Goal: Task Accomplishment & Management: Manage account settings

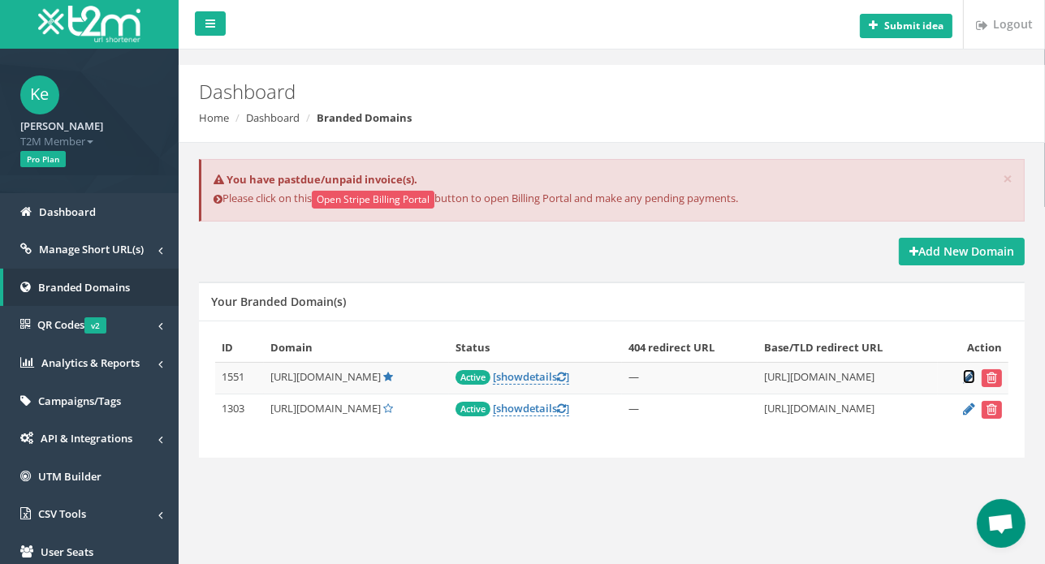
click at [965, 378] on icon at bounding box center [969, 377] width 12 height 11
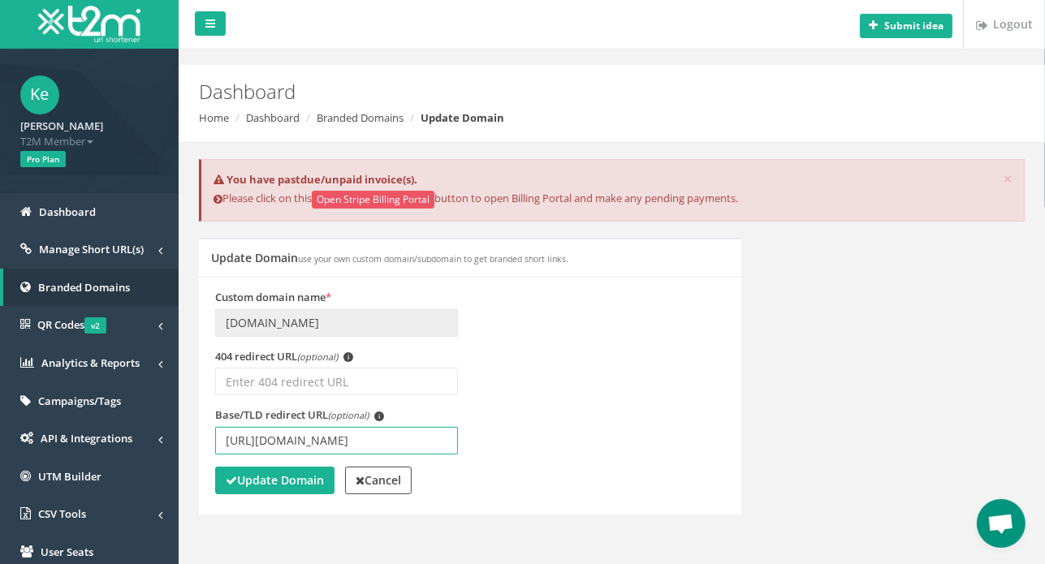
click at [363, 439] on input "[URL][DOMAIN_NAME]" at bounding box center [336, 441] width 243 height 28
type input "[URL][DOMAIN_NAME]"
click at [272, 486] on strong "Update Domain" at bounding box center [275, 480] width 98 height 15
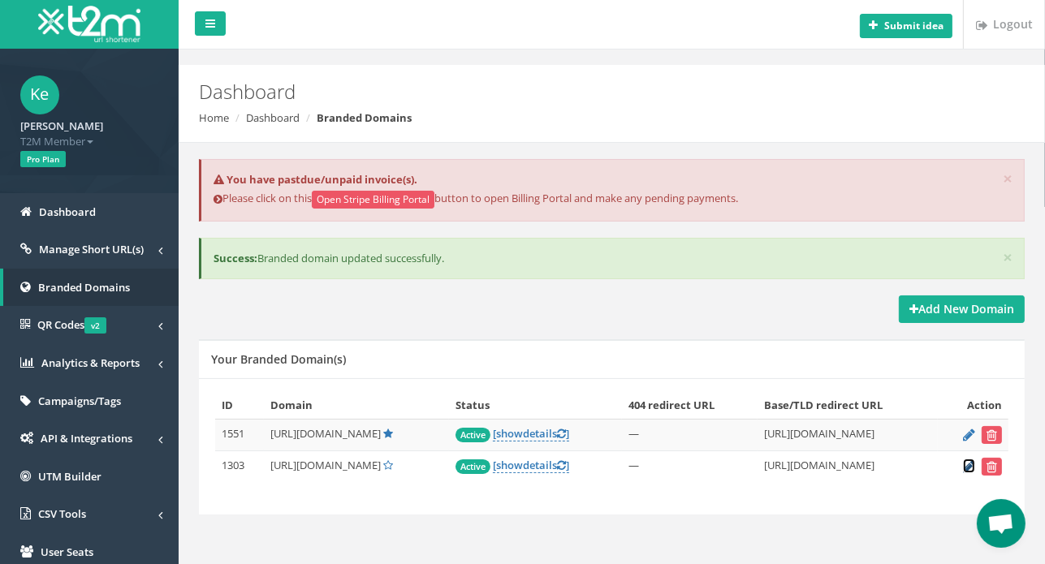
click at [967, 464] on icon at bounding box center [969, 466] width 12 height 11
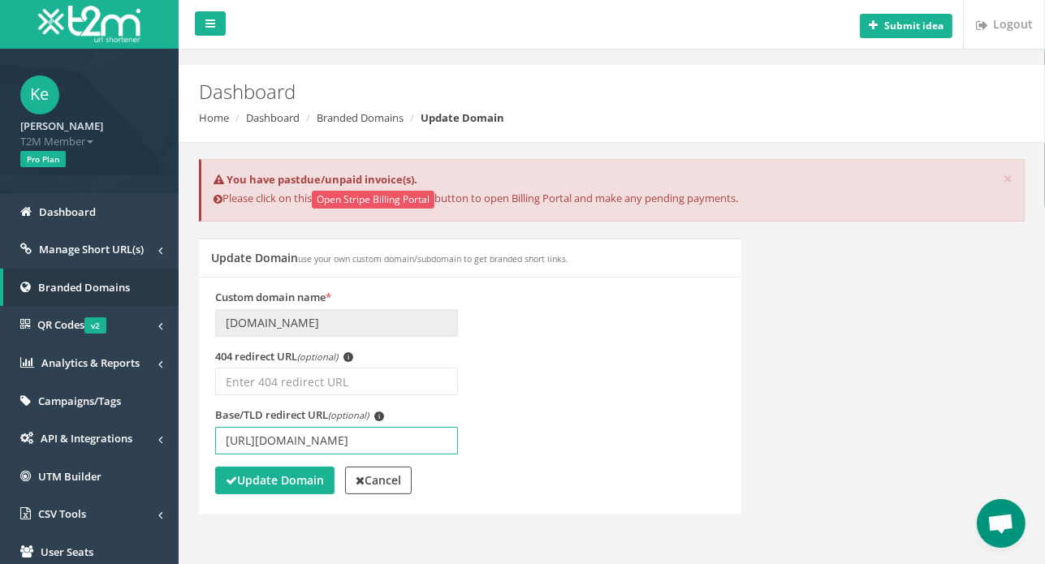
click at [364, 439] on input "[URL][DOMAIN_NAME]" at bounding box center [336, 441] width 243 height 28
type input "https://www.betmarino846.com/tr/"
click at [273, 494] on div "Update Domain Cancel" at bounding box center [470, 483] width 510 height 32
click at [279, 485] on strong "Update Domain" at bounding box center [275, 480] width 98 height 15
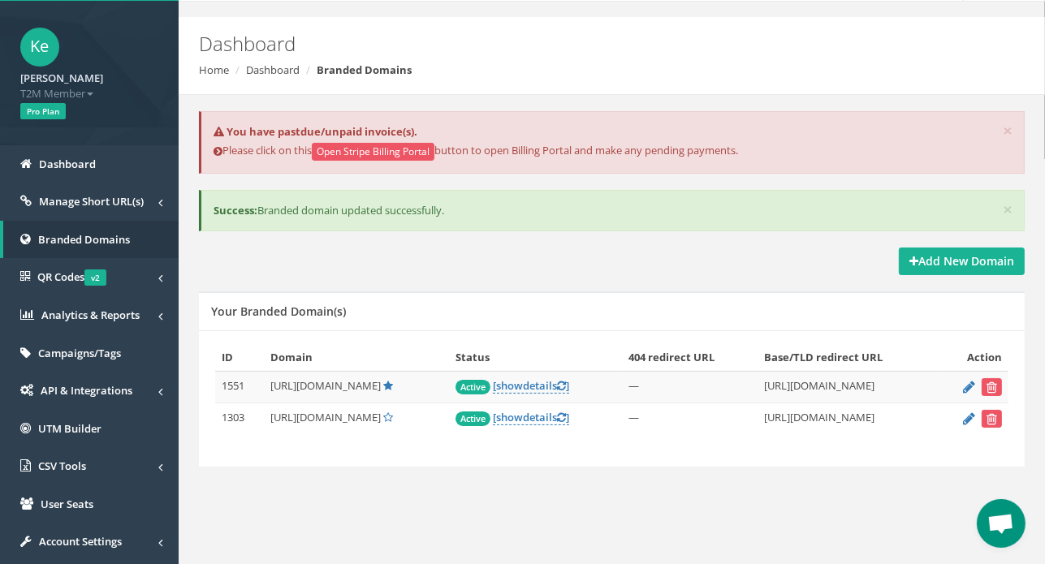
scroll to position [202, 0]
